Goal: Communication & Community: Answer question/provide support

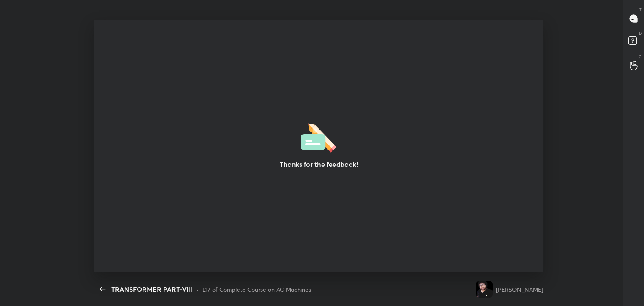
scroll to position [3, 0]
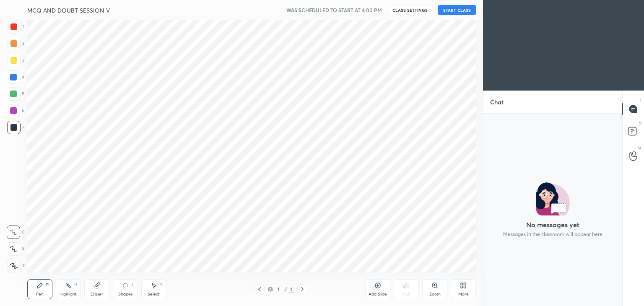
scroll to position [41648, 41452]
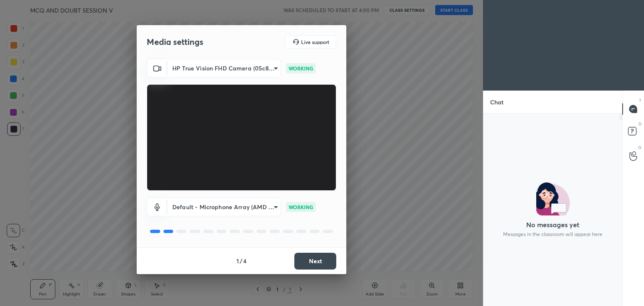
click at [324, 265] on button "Next" at bounding box center [315, 261] width 42 height 17
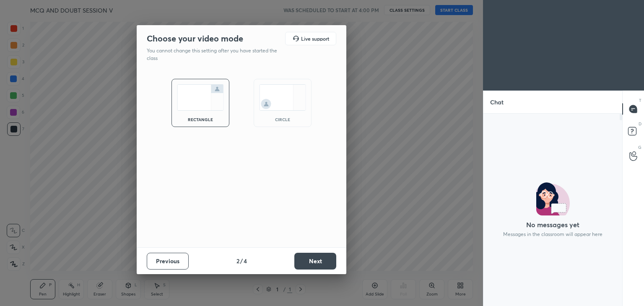
click at [324, 265] on button "Next" at bounding box center [315, 261] width 42 height 17
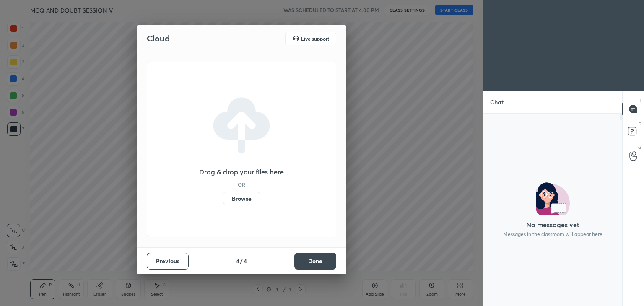
click at [324, 265] on button "Done" at bounding box center [315, 261] width 42 height 17
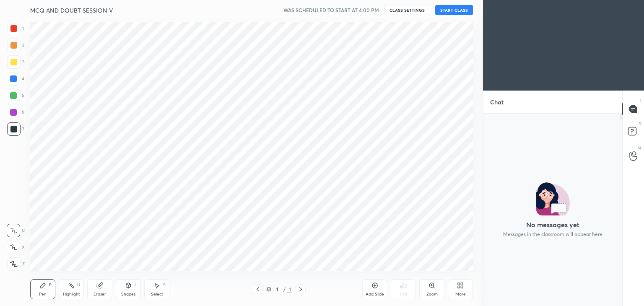
click at [461, 10] on button "START CLASS" at bounding box center [454, 10] width 38 height 10
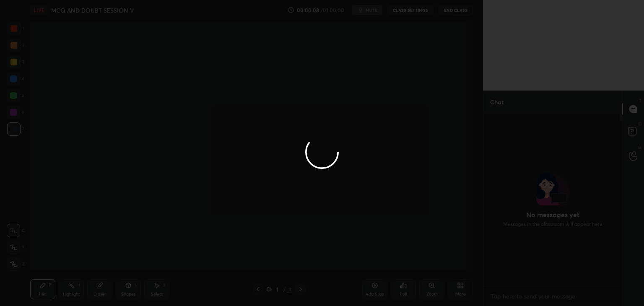
scroll to position [3, 3]
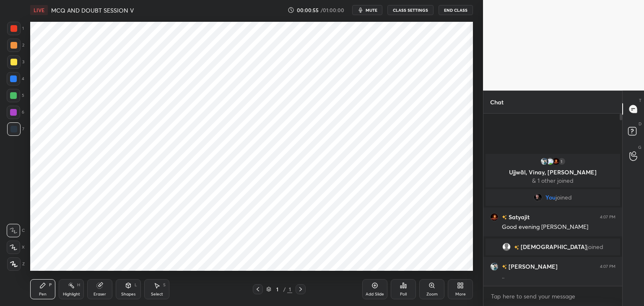
click at [13, 93] on div at bounding box center [13, 95] width 7 height 7
click at [16, 265] on icon at bounding box center [14, 264] width 8 height 6
click at [51, 293] on div "Pen P" at bounding box center [42, 289] width 25 height 20
click at [10, 35] on div at bounding box center [13, 28] width 13 height 13
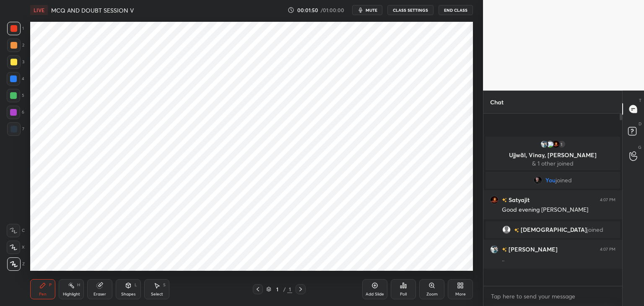
scroll to position [170, 136]
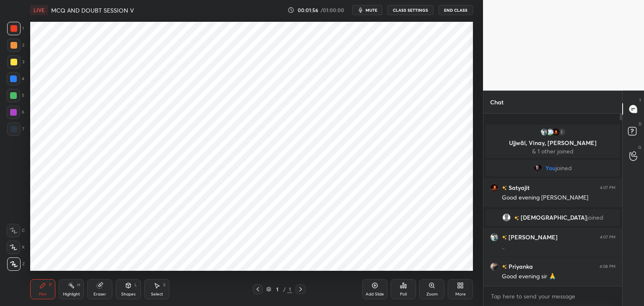
click at [105, 285] on div "Eraser" at bounding box center [99, 289] width 25 height 20
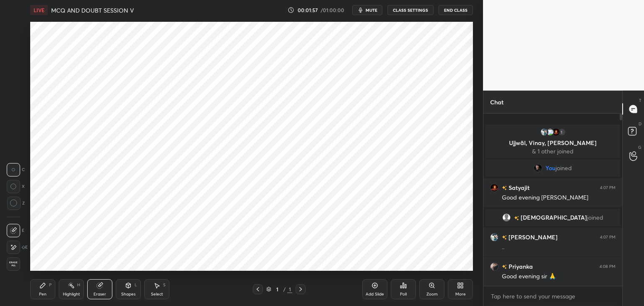
drag, startPoint x: 17, startPoint y: 263, endPoint x: 46, endPoint y: 286, distance: 37.3
click at [18, 264] on span "Erase all" at bounding box center [13, 264] width 13 height 6
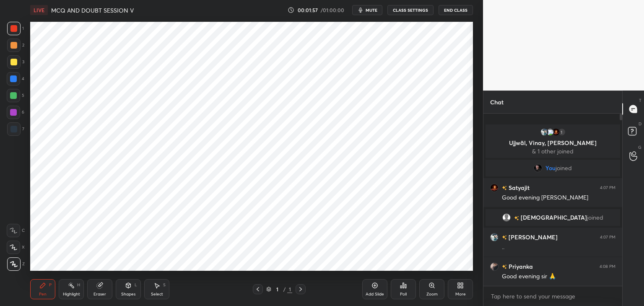
click at [53, 292] on div "Pen P" at bounding box center [42, 289] width 25 height 20
drag, startPoint x: 259, startPoint y: 289, endPoint x: 271, endPoint y: 290, distance: 12.6
click at [259, 288] on icon at bounding box center [257, 289] width 7 height 7
click at [298, 292] on icon at bounding box center [300, 289] width 7 height 7
click at [373, 283] on icon at bounding box center [374, 285] width 5 height 5
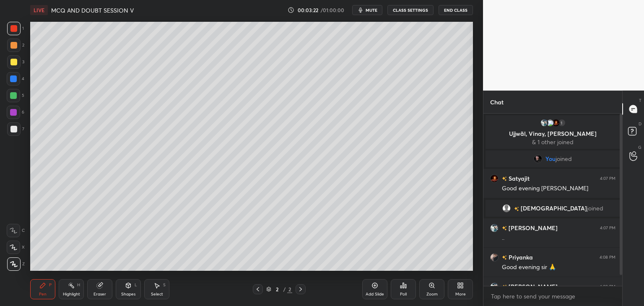
click at [442, 259] on div "LIVE MCQ AND DOUBT SESSION V 00:03:22 / 01:00:00 mute CLASS SETTINGS End Class …" at bounding box center [251, 153] width 449 height 306
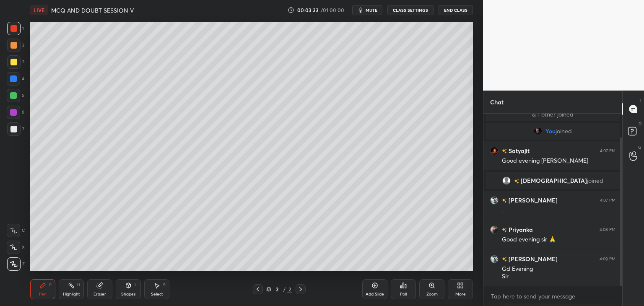
drag, startPoint x: 621, startPoint y: 268, endPoint x: 620, endPoint y: 287, distance: 19.3
click at [621, 290] on div "1 Ujjwãl, Vinay, [PERSON_NAME] & 1 other joined You joined [PERSON_NAME] 4:07 P…" at bounding box center [552, 210] width 139 height 192
click at [15, 133] on div at bounding box center [13, 128] width 13 height 13
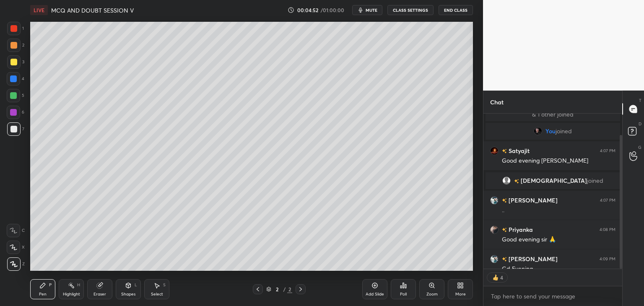
type textarea "x"
click at [12, 62] on div at bounding box center [13, 62] width 7 height 7
click at [460, 287] on icon at bounding box center [461, 287] width 2 height 2
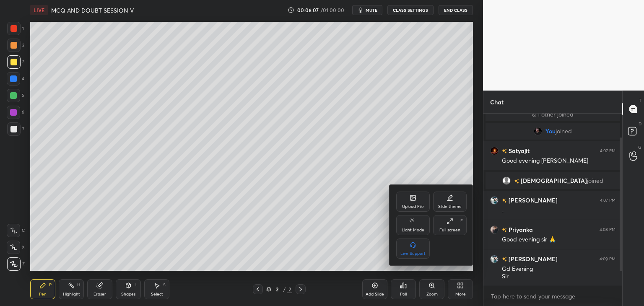
click at [410, 203] on div "Upload File" at bounding box center [413, 201] width 34 height 20
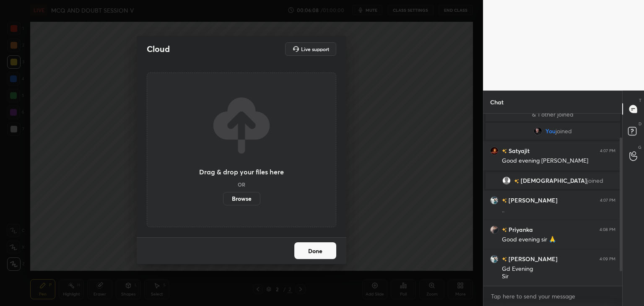
click at [238, 202] on label "Browse" at bounding box center [241, 198] width 37 height 13
click at [223, 202] on input "Browse" at bounding box center [223, 198] width 0 height 13
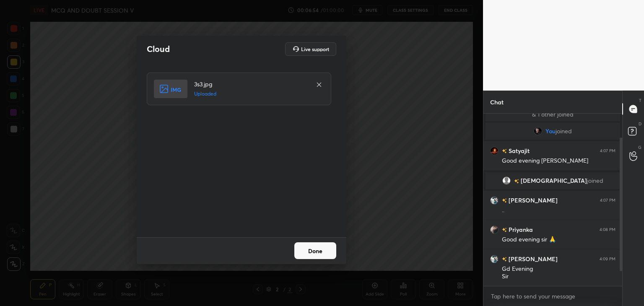
click at [305, 251] on button "Done" at bounding box center [315, 250] width 42 height 17
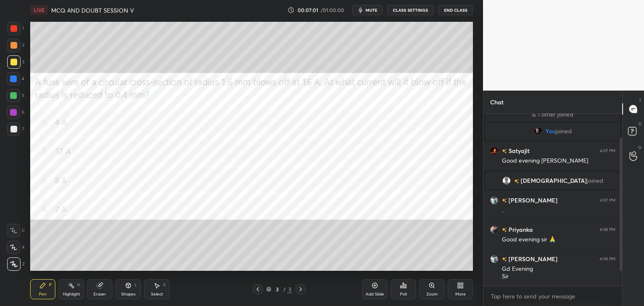
click at [407, 288] on div "Poll" at bounding box center [403, 289] width 25 height 20
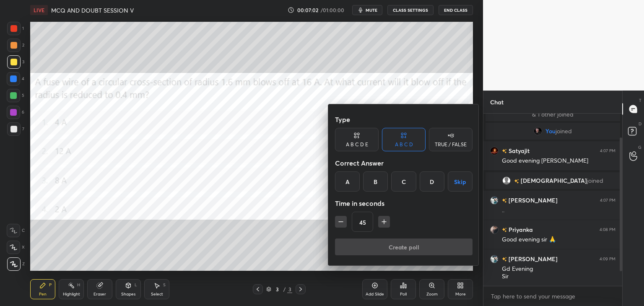
drag, startPoint x: 435, startPoint y: 177, endPoint x: 425, endPoint y: 187, distance: 14.5
click at [435, 177] on div "D" at bounding box center [431, 181] width 25 height 20
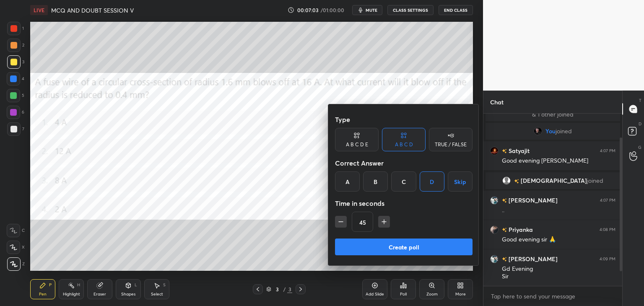
click at [398, 221] on div "45" at bounding box center [403, 222] width 137 height 20
click at [385, 222] on icon "button" at bounding box center [384, 222] width 4 height 0
click at [384, 222] on icon "button" at bounding box center [384, 222] width 0 height 4
click at [381, 225] on icon "button" at bounding box center [384, 221] width 8 height 8
type input "90"
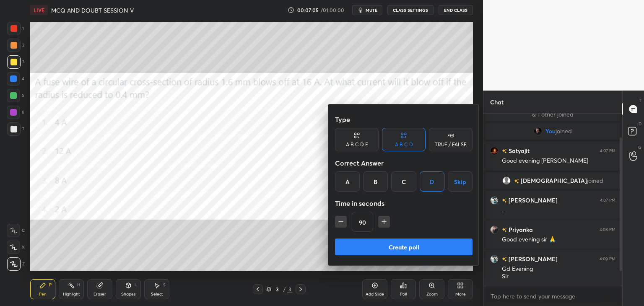
click at [378, 249] on button "Create poll" at bounding box center [403, 246] width 137 height 17
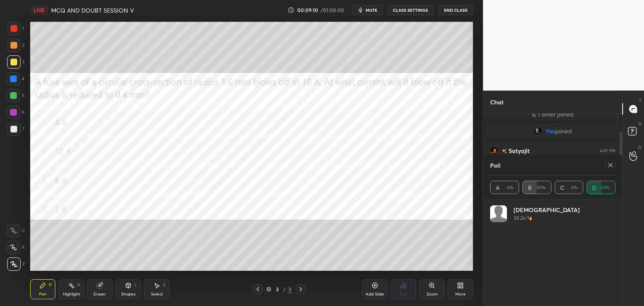
scroll to position [3, 3]
click at [608, 165] on icon at bounding box center [610, 165] width 7 height 7
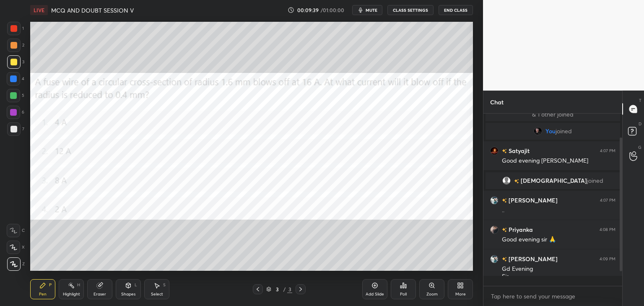
scroll to position [0, 0]
click at [18, 26] on div at bounding box center [13, 28] width 13 height 13
click at [106, 289] on div "Eraser" at bounding box center [99, 289] width 25 height 20
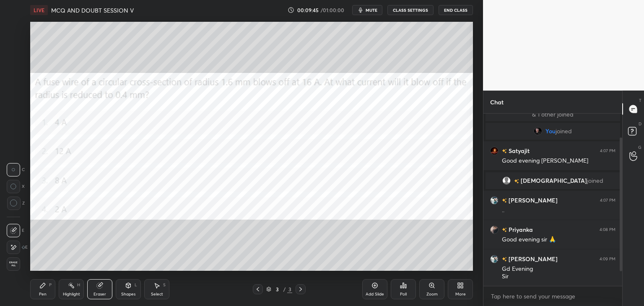
drag, startPoint x: 18, startPoint y: 264, endPoint x: 43, endPoint y: 291, distance: 36.5
click at [19, 268] on div "Erase all" at bounding box center [13, 263] width 13 height 13
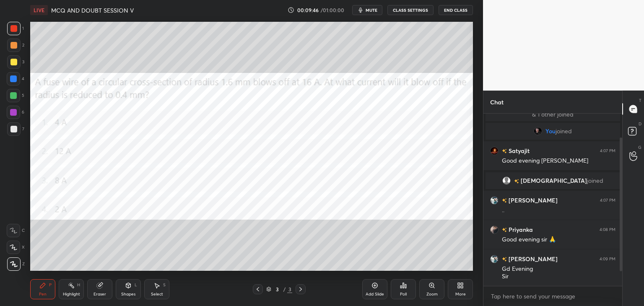
click at [44, 290] on div "Pen P" at bounding box center [42, 289] width 25 height 20
click at [369, 289] on div "Add Slide" at bounding box center [374, 289] width 25 height 20
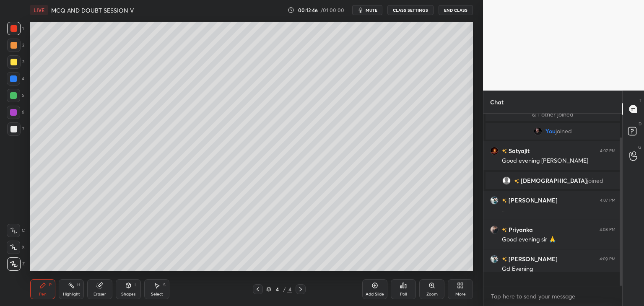
scroll to position [28, 0]
click at [91, 294] on div "Eraser" at bounding box center [99, 289] width 25 height 20
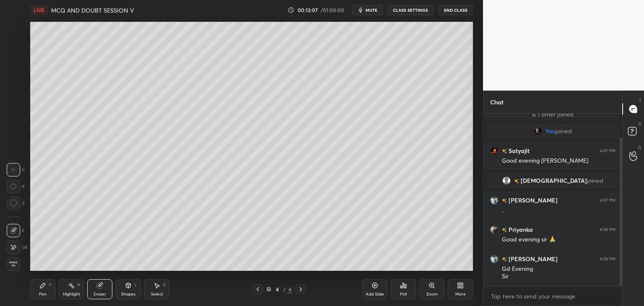
click at [41, 291] on div "Pen P" at bounding box center [42, 289] width 25 height 20
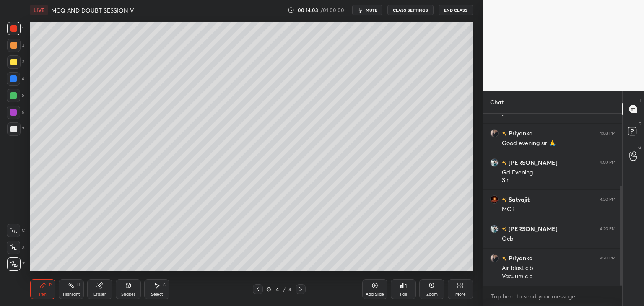
scroll to position [153, 0]
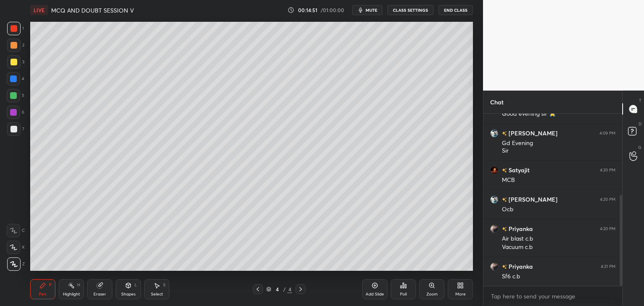
drag, startPoint x: 15, startPoint y: 62, endPoint x: 16, endPoint y: 56, distance: 5.9
click at [15, 61] on div at bounding box center [13, 62] width 7 height 7
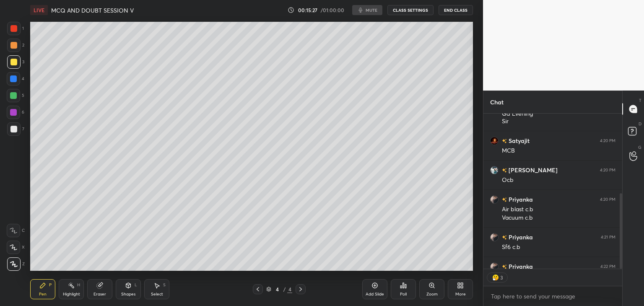
scroll to position [170, 136]
click at [19, 65] on div at bounding box center [13, 61] width 13 height 13
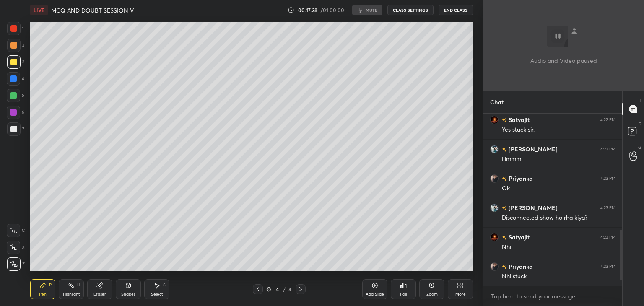
scroll to position [425, 0]
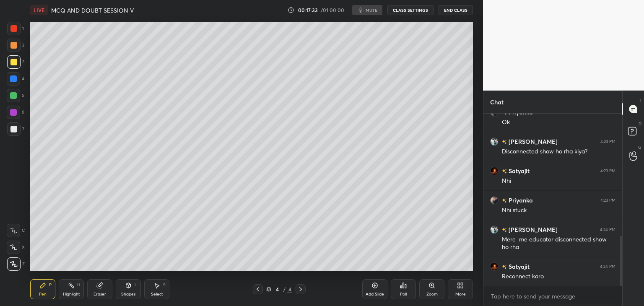
click at [460, 12] on button "End Class" at bounding box center [455, 10] width 34 height 10
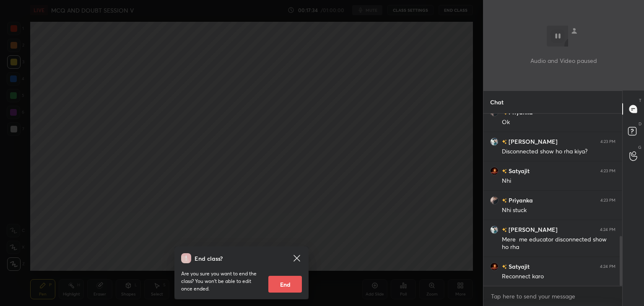
click at [282, 282] on button "End" at bounding box center [285, 284] width 34 height 17
type textarea "x"
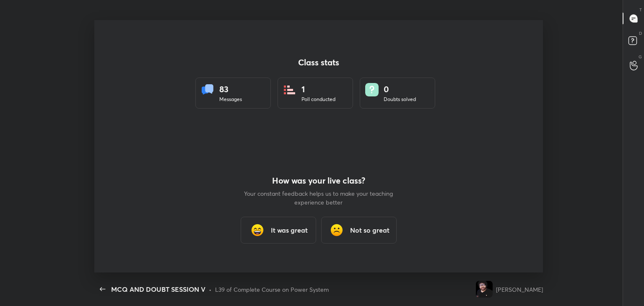
scroll to position [0, 0]
click at [278, 234] on div "It was great" at bounding box center [278, 230] width 75 height 27
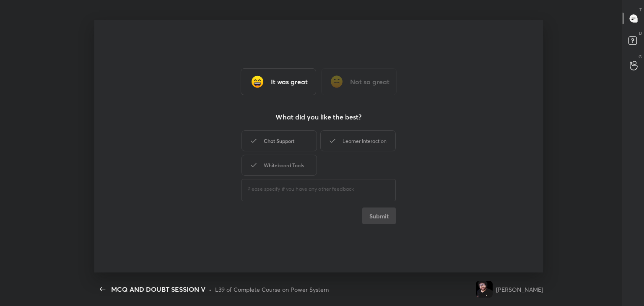
click at [290, 143] on div "Chat Support" at bounding box center [278, 140] width 75 height 21
click at [288, 163] on div "Whiteboard Tools" at bounding box center [278, 165] width 75 height 21
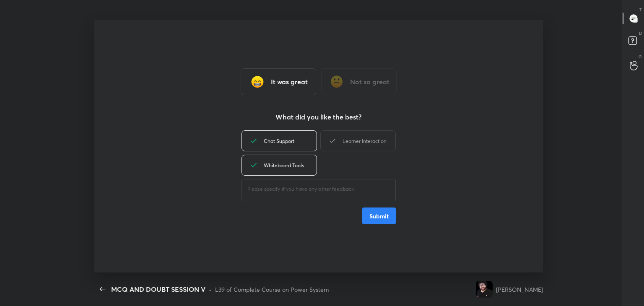
drag, startPoint x: 368, startPoint y: 147, endPoint x: 369, endPoint y: 158, distance: 10.9
click at [369, 147] on div "Learner Interaction" at bounding box center [357, 140] width 75 height 21
click at [382, 208] on button "Submit" at bounding box center [379, 215] width 34 height 17
click at [305, 184] on div "​" at bounding box center [318, 188] width 154 height 23
